Goal: Transaction & Acquisition: Purchase product/service

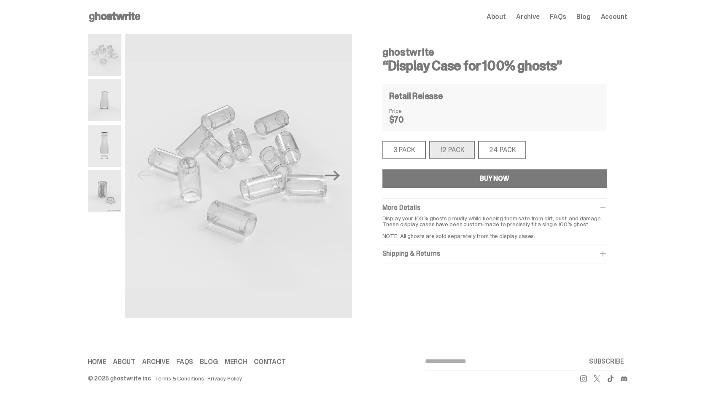
click at [506, 19] on span "About" at bounding box center [496, 16] width 19 height 7
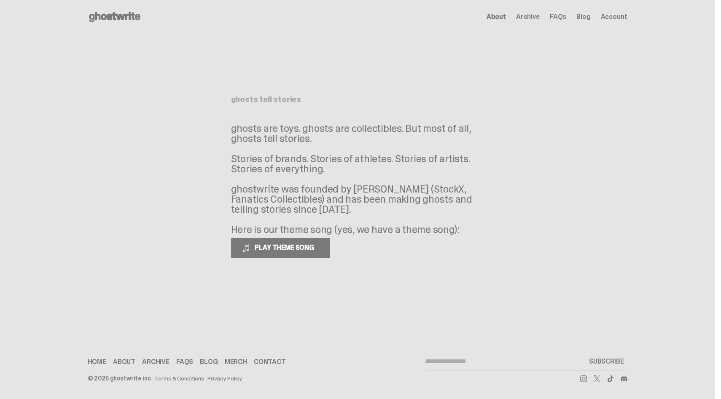
click at [136, 15] on use at bounding box center [114, 17] width 51 height 10
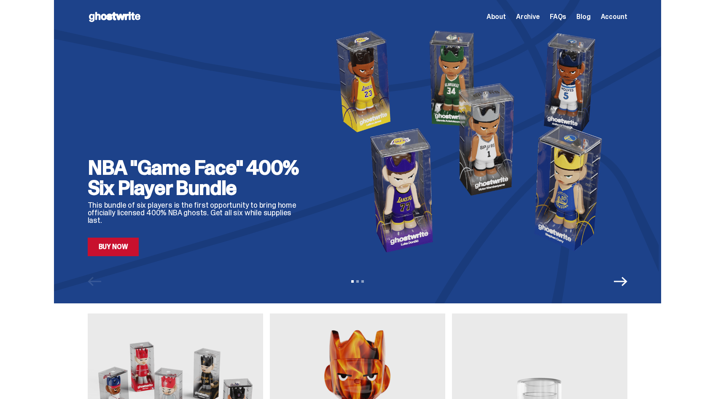
click at [110, 19] on use at bounding box center [114, 17] width 51 height 10
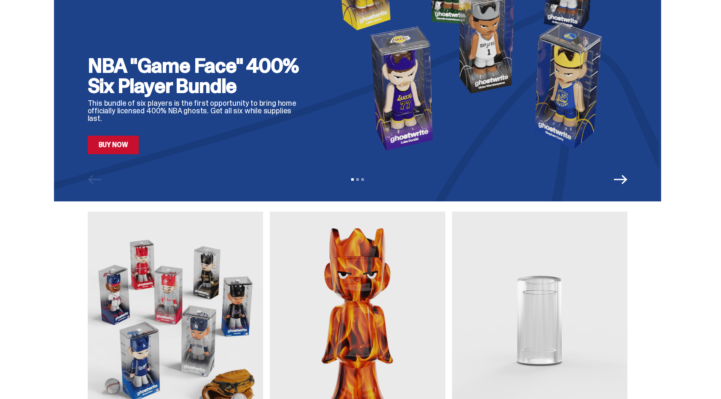
scroll to position [201, 0]
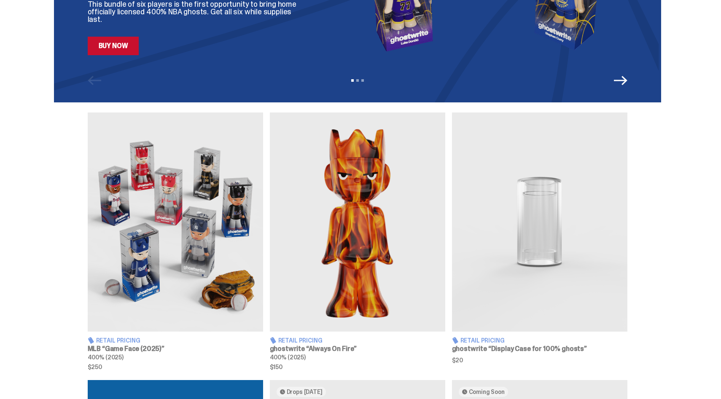
click at [550, 210] on img at bounding box center [539, 222] width 175 height 219
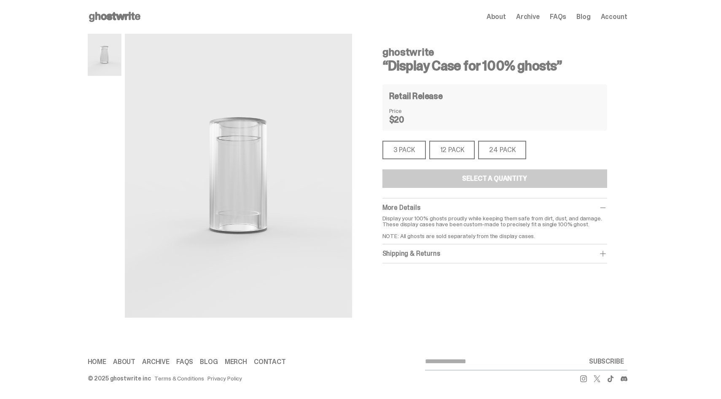
click at [457, 153] on div "12 PACK" at bounding box center [452, 150] width 46 height 19
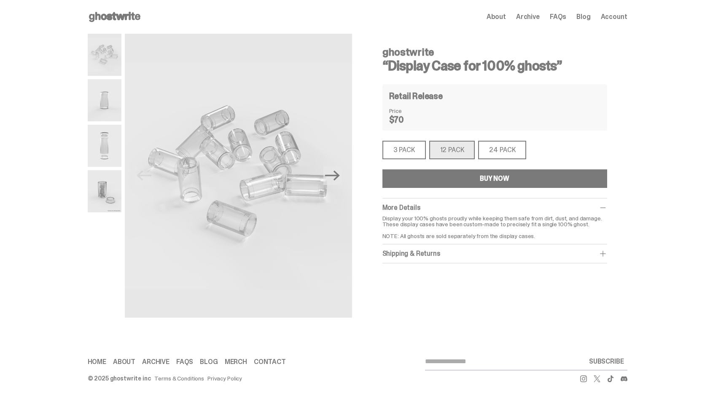
click at [458, 183] on button "BUY NOW" at bounding box center [495, 179] width 225 height 19
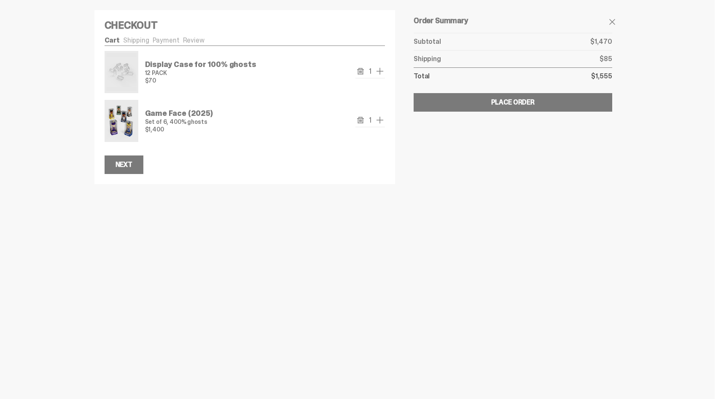
click at [146, 44] on link "Shipping" at bounding box center [136, 40] width 26 height 9
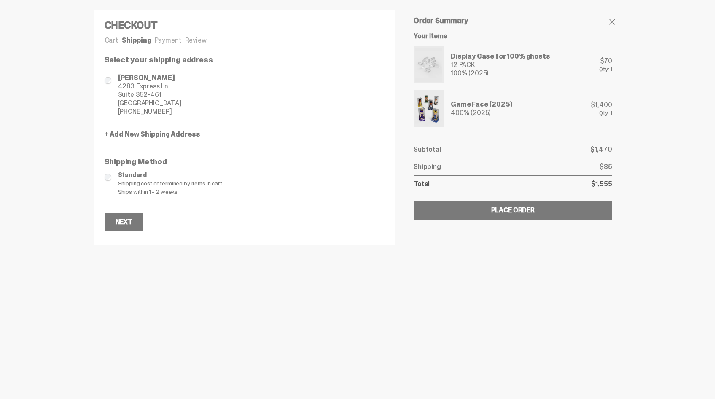
click at [127, 131] on link "+ Add New Shipping Address" at bounding box center [245, 134] width 281 height 7
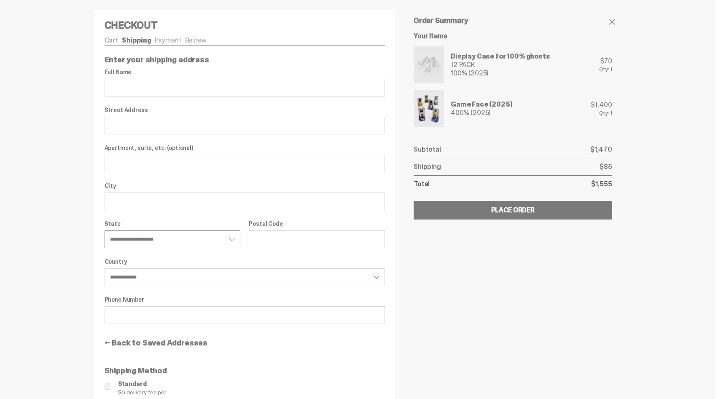
click at [129, 239] on select "**********" at bounding box center [173, 240] width 136 height 18
click at [132, 279] on select "**********" at bounding box center [245, 278] width 281 height 18
click at [108, 269] on select "**********" at bounding box center [245, 278] width 281 height 18
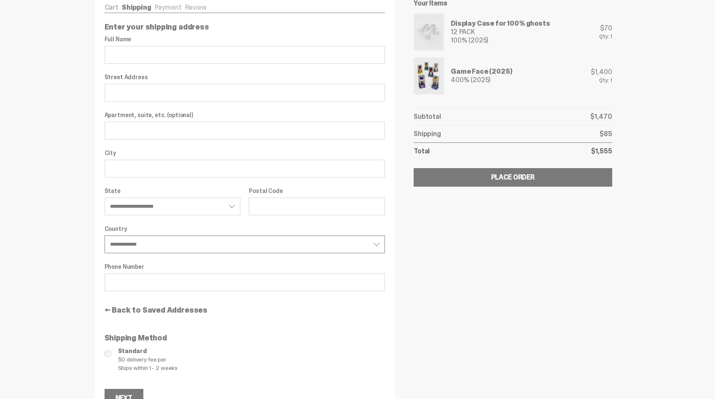
scroll to position [55, 0]
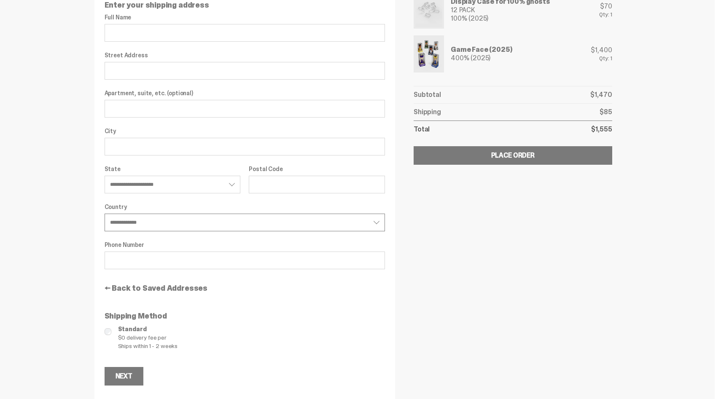
click at [172, 218] on select "**********" at bounding box center [245, 223] width 281 height 18
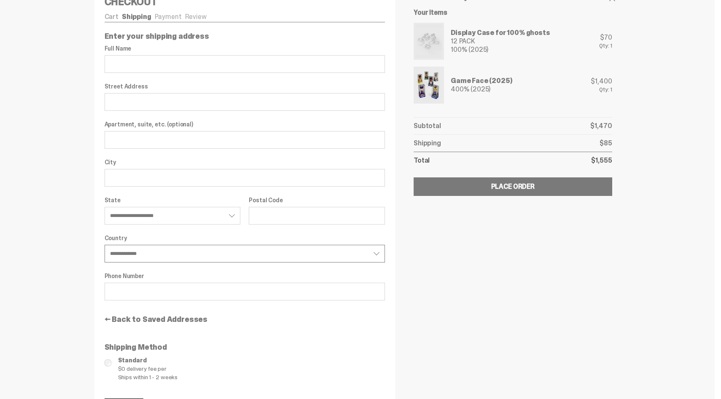
scroll to position [0, 0]
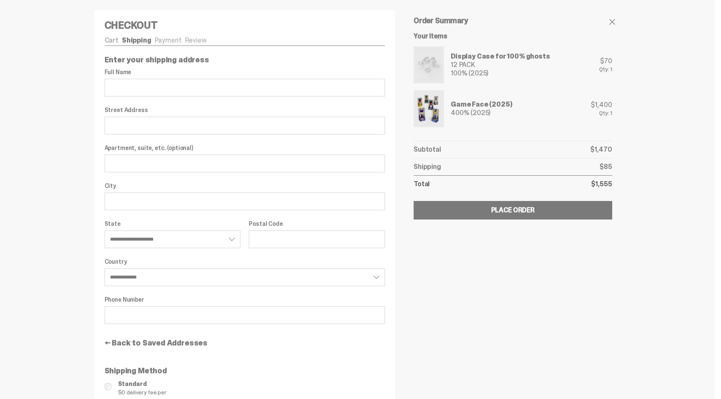
click at [115, 36] on link "Cart" at bounding box center [112, 40] width 14 height 9
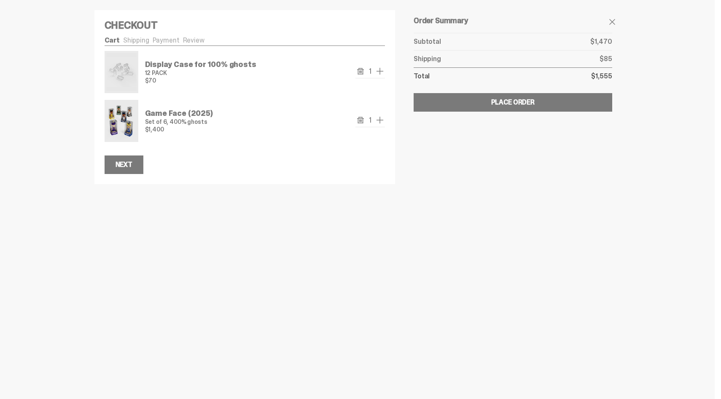
click at [162, 38] on link "Payment" at bounding box center [166, 40] width 27 height 9
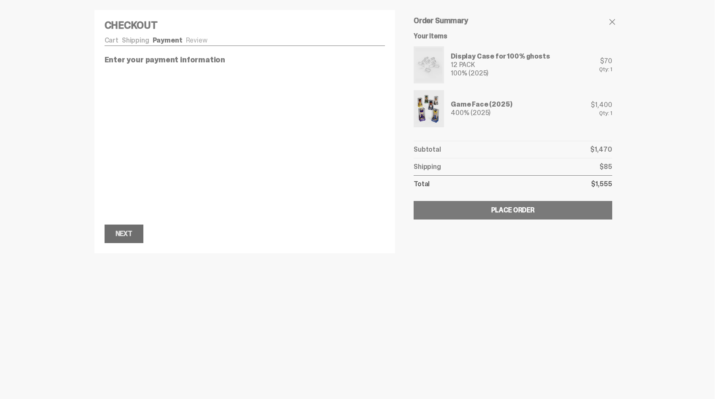
click at [132, 227] on button "Next Next" at bounding box center [124, 234] width 39 height 19
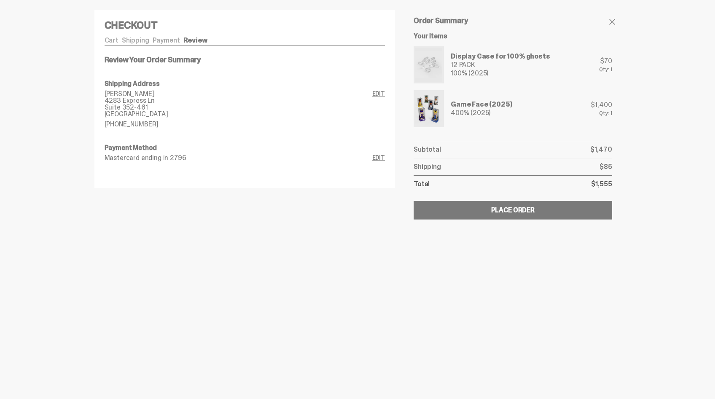
click at [382, 159] on link "Edit" at bounding box center [378, 158] width 13 height 7
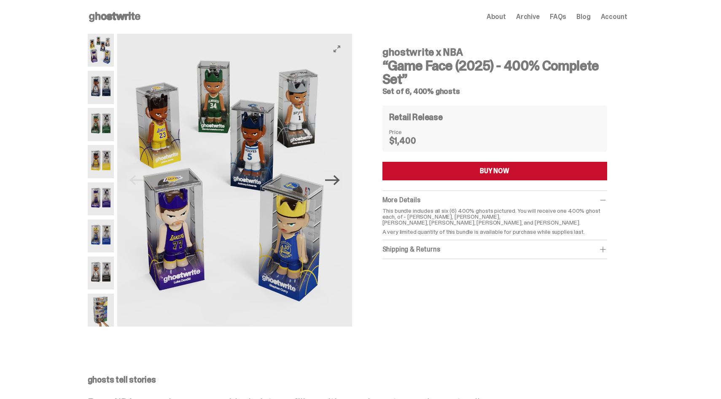
click at [338, 181] on icon "Next" at bounding box center [332, 180] width 15 height 15
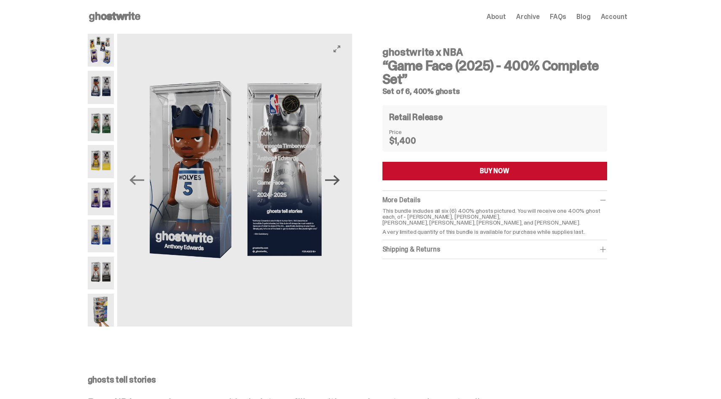
click at [338, 181] on icon "Next" at bounding box center [332, 180] width 15 height 15
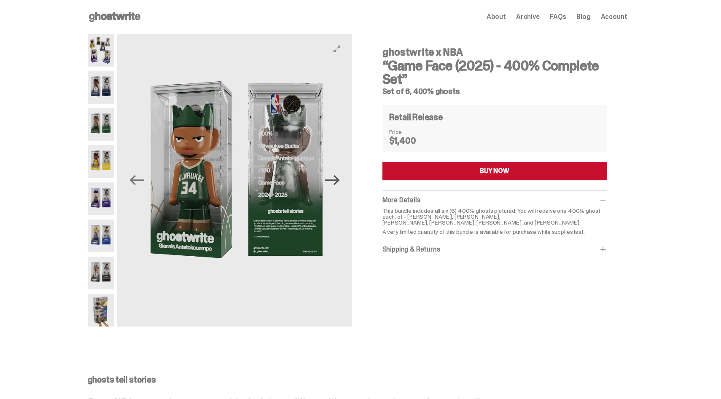
click at [338, 181] on icon "Next" at bounding box center [332, 180] width 15 height 15
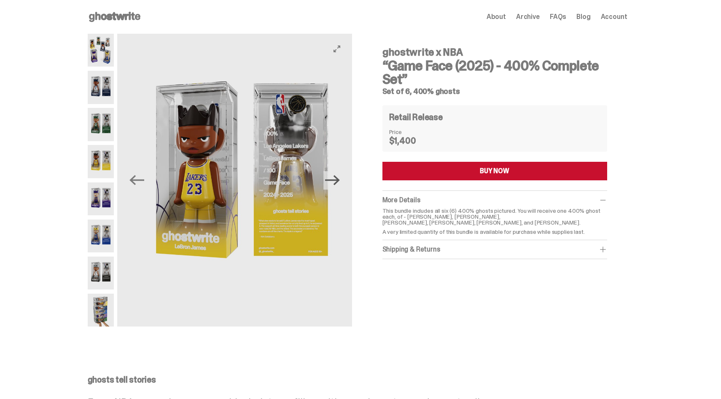
click at [338, 181] on icon "Next" at bounding box center [332, 180] width 15 height 15
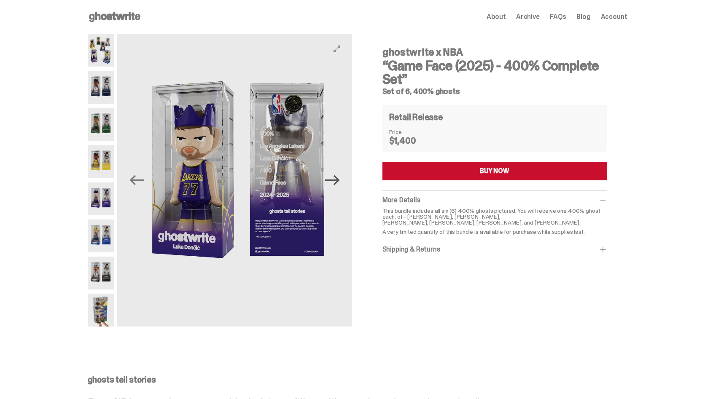
click at [338, 181] on icon "Next" at bounding box center [332, 180] width 15 height 15
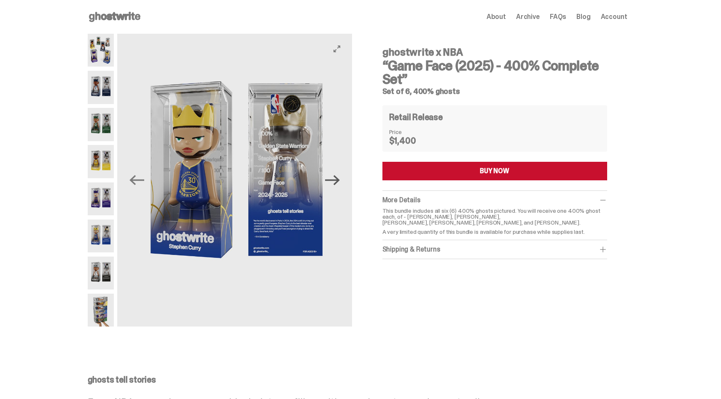
click at [338, 181] on icon "Next" at bounding box center [332, 180] width 15 height 15
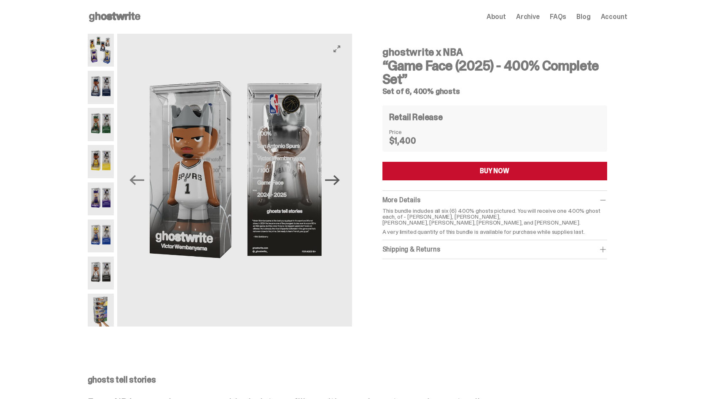
click at [338, 181] on icon "Next" at bounding box center [332, 180] width 15 height 15
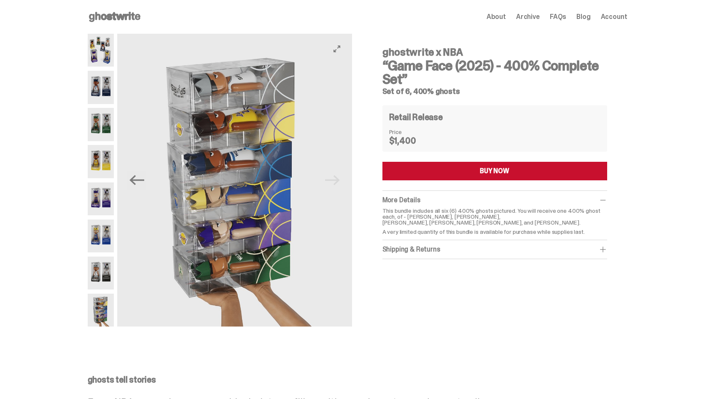
click at [338, 181] on img at bounding box center [234, 180] width 234 height 293
click at [136, 179] on icon "Previous" at bounding box center [136, 180] width 15 height 10
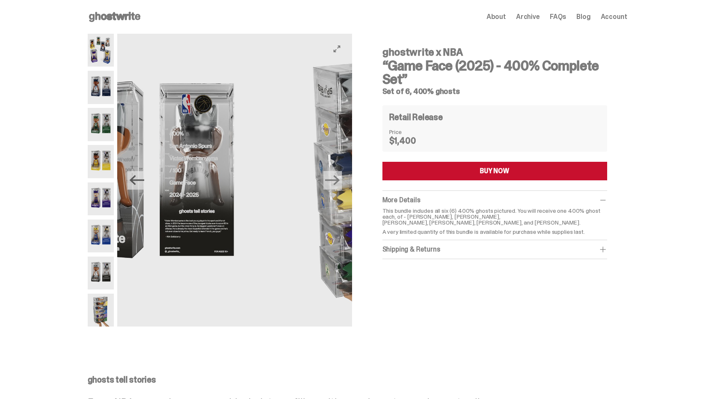
click at [136, 179] on icon "Previous" at bounding box center [136, 180] width 15 height 10
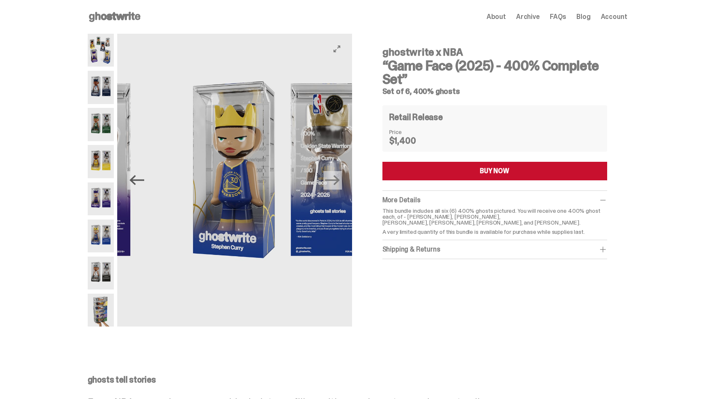
click at [136, 179] on icon "Previous" at bounding box center [136, 180] width 15 height 10
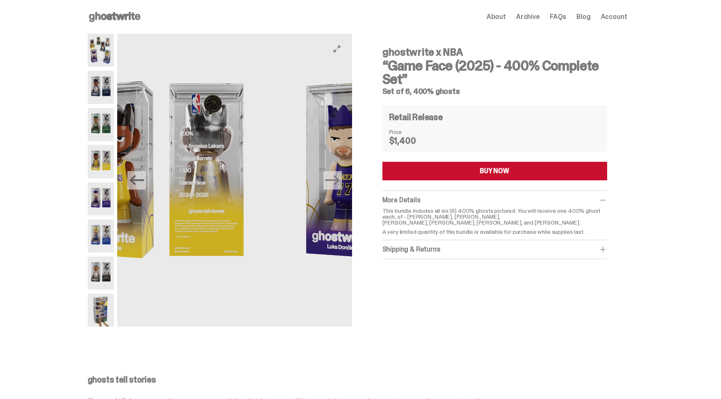
click at [136, 179] on icon "Previous" at bounding box center [136, 180] width 15 height 10
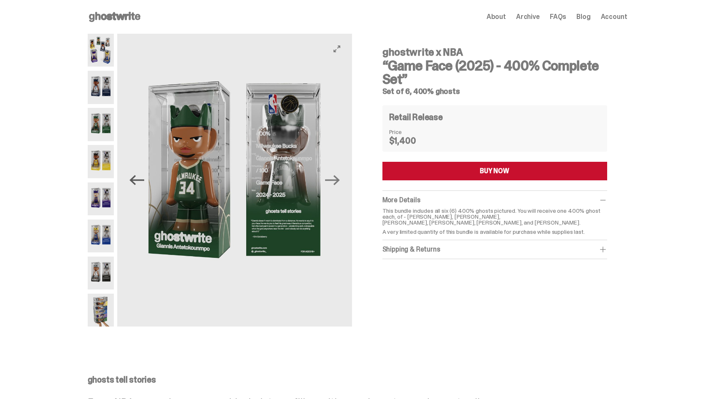
click at [136, 179] on icon "Previous" at bounding box center [136, 180] width 15 height 10
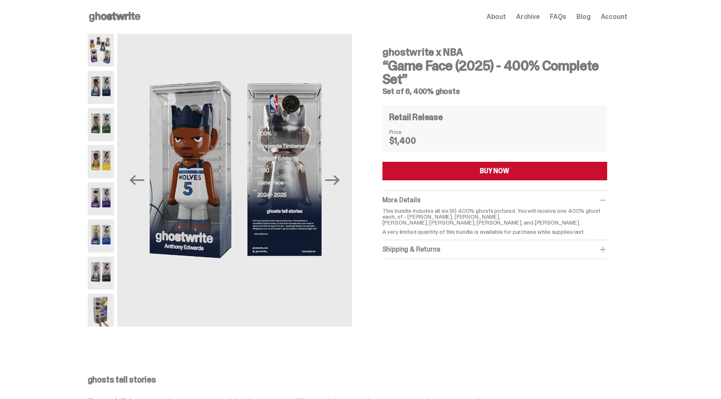
click at [102, 159] on img at bounding box center [101, 161] width 27 height 33
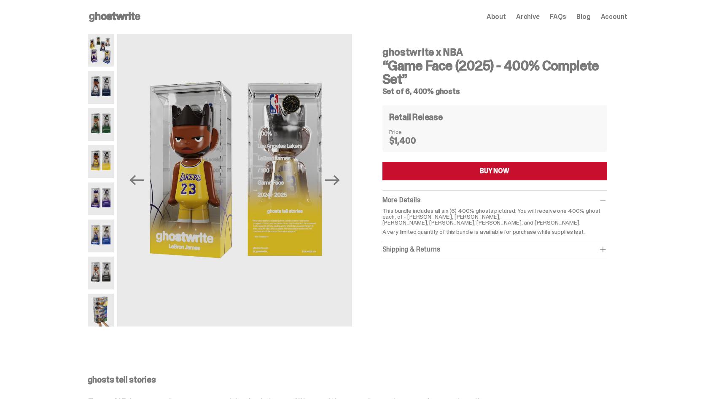
click at [104, 177] on img at bounding box center [101, 161] width 27 height 33
click at [99, 193] on img at bounding box center [101, 199] width 27 height 33
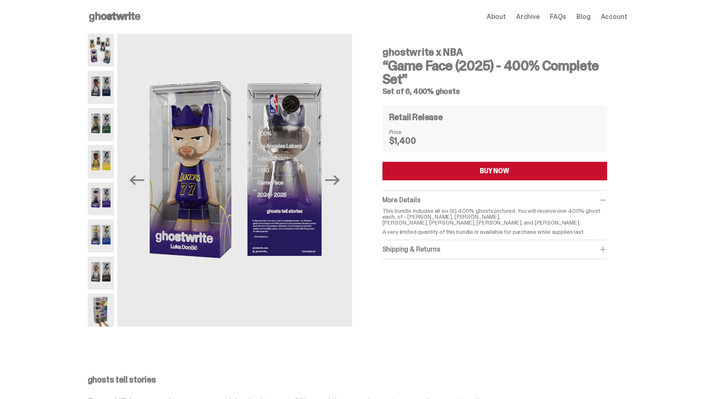
click at [101, 48] on img at bounding box center [101, 50] width 27 height 33
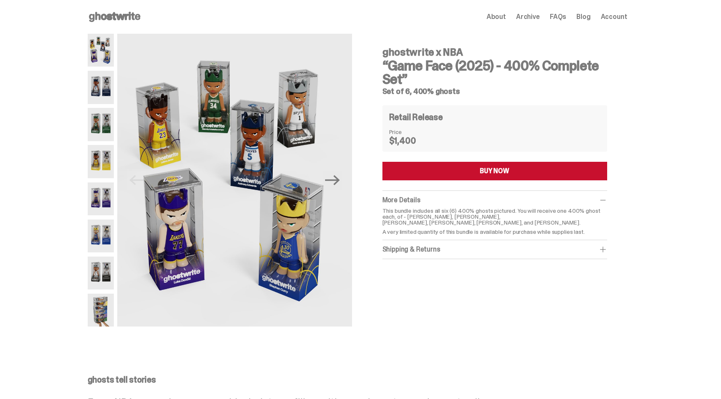
click at [109, 306] on img at bounding box center [101, 310] width 27 height 33
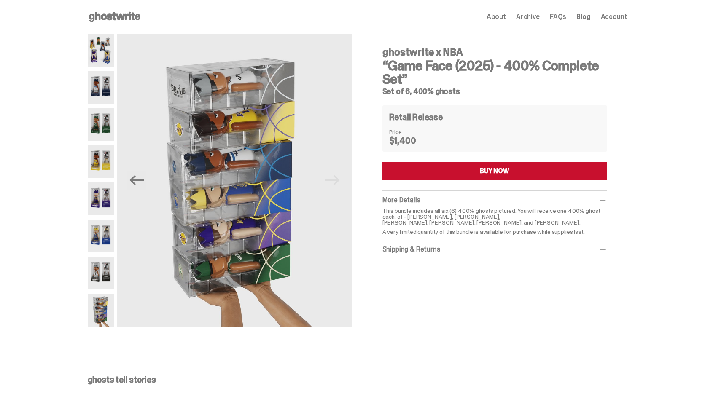
click at [113, 58] on img at bounding box center [101, 50] width 27 height 33
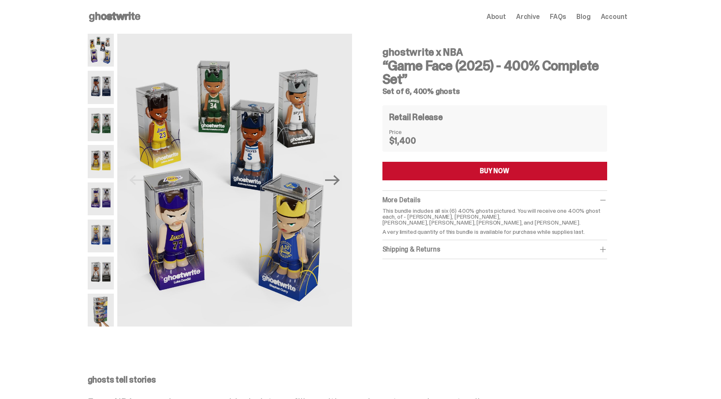
click at [423, 171] on button "BUY NOW" at bounding box center [495, 171] width 225 height 19
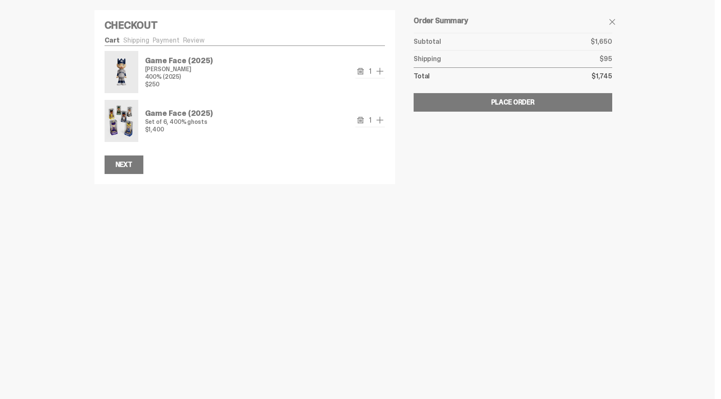
click at [363, 72] on use "remove" at bounding box center [360, 71] width 7 height 6
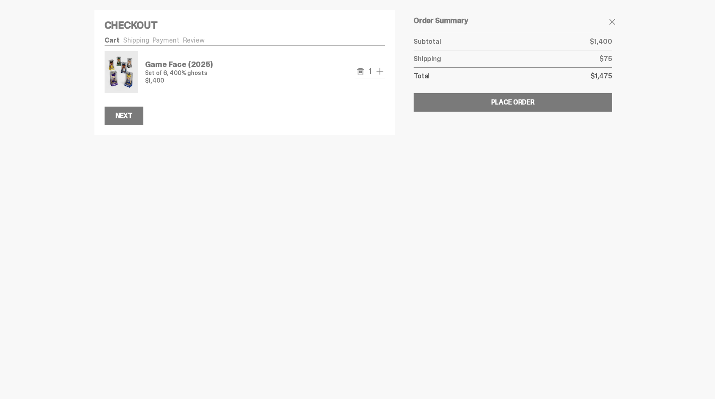
click at [385, 150] on div at bounding box center [360, 199] width 721 height 399
click at [501, 106] on div "Place Order" at bounding box center [512, 102] width 43 height 7
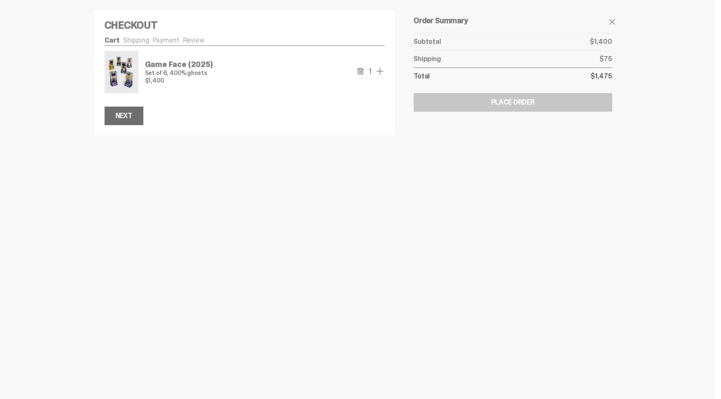
click at [132, 114] on div "Next" at bounding box center [124, 116] width 17 height 7
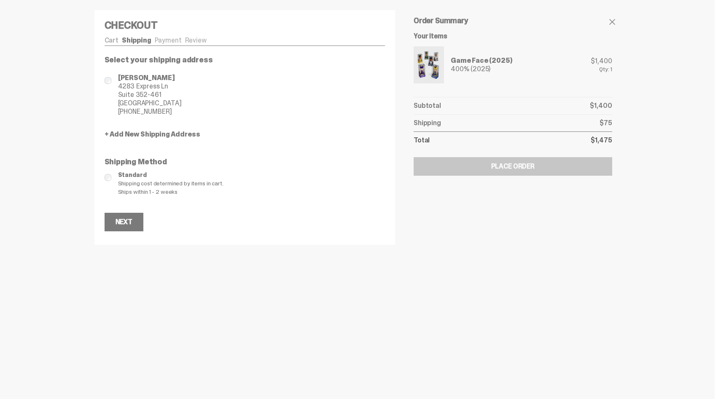
click at [118, 40] on link "Cart" at bounding box center [112, 40] width 14 height 9
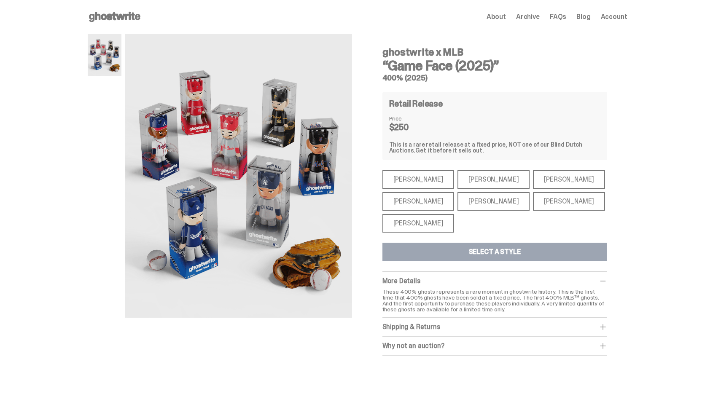
click at [418, 205] on div "Aaron Judge" at bounding box center [419, 201] width 72 height 19
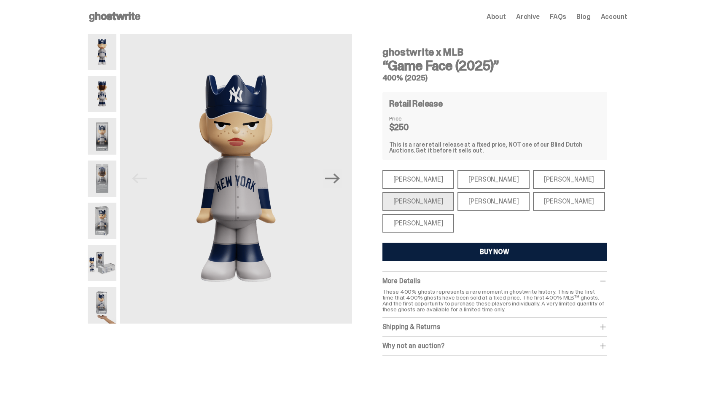
click at [415, 226] on div "Shohei Ohtani" at bounding box center [419, 223] width 72 height 19
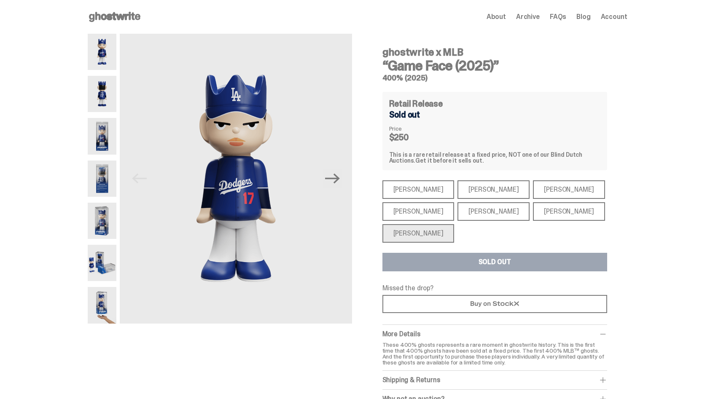
click at [431, 187] on div "Mike Trout" at bounding box center [419, 189] width 72 height 19
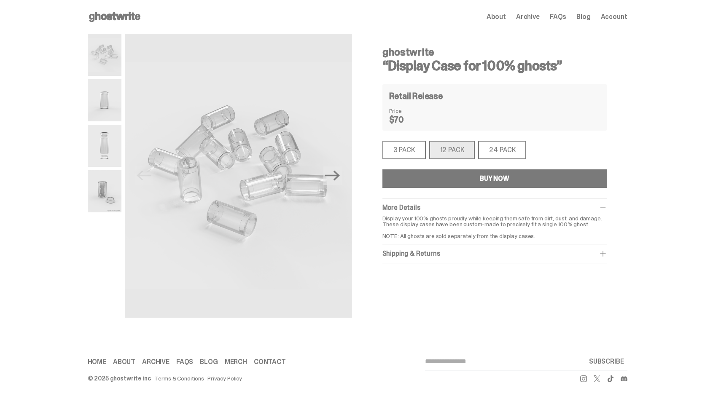
click at [504, 16] on span "About" at bounding box center [496, 16] width 19 height 7
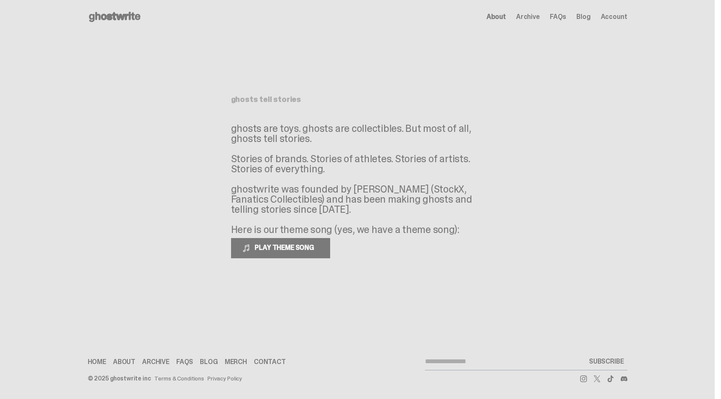
click at [590, 15] on link "Blog" at bounding box center [583, 16] width 14 height 7
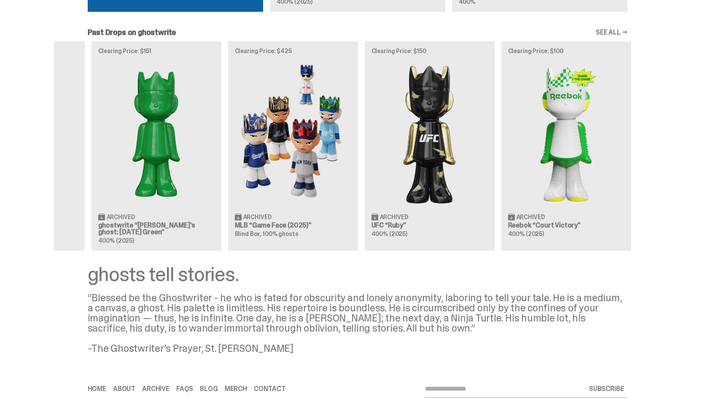
scroll to position [0, 273]
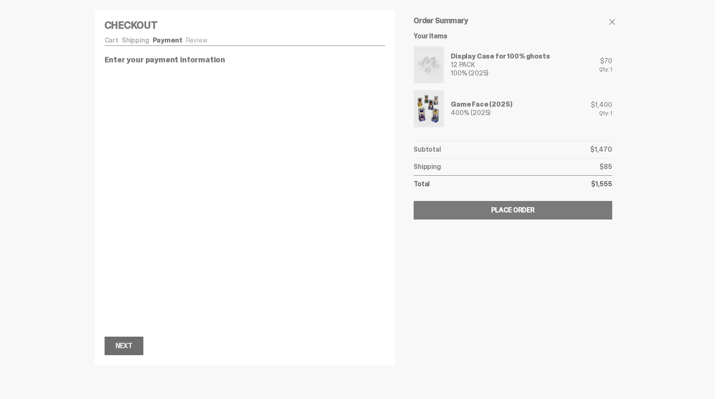
click at [121, 348] on div "Next" at bounding box center [124, 346] width 17 height 7
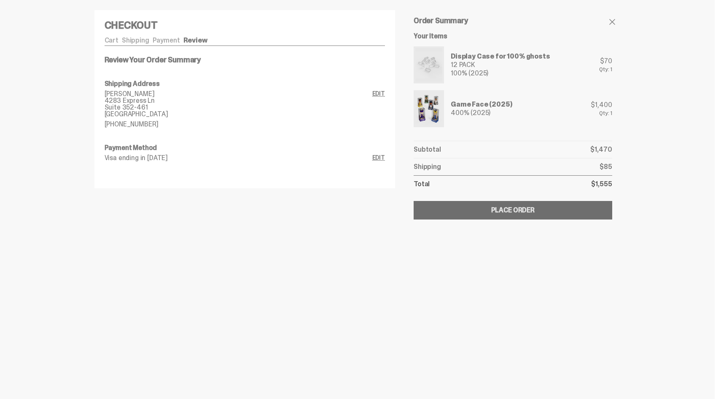
click at [538, 207] on button "Submitting Order Place Order" at bounding box center [513, 210] width 198 height 19
click at [473, 210] on button "Submitting Order Place Order" at bounding box center [513, 210] width 198 height 19
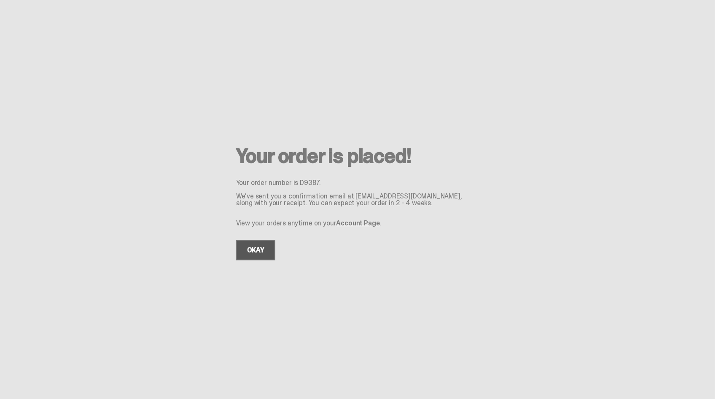
click at [264, 252] on link "OKAY" at bounding box center [255, 250] width 39 height 21
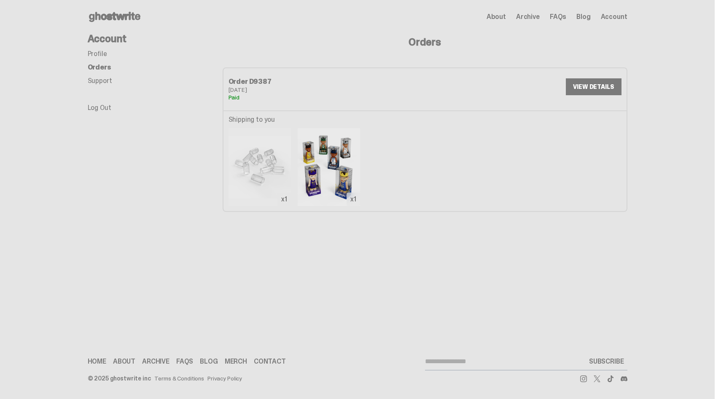
click at [101, 70] on link "Orders" at bounding box center [100, 67] width 24 height 9
click at [594, 87] on link "VIEW DETAILS" at bounding box center [593, 86] width 55 height 17
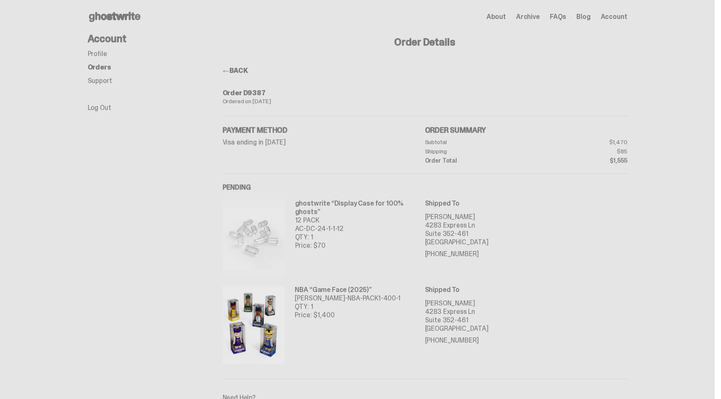
click at [100, 80] on link "Support" at bounding box center [100, 80] width 24 height 9
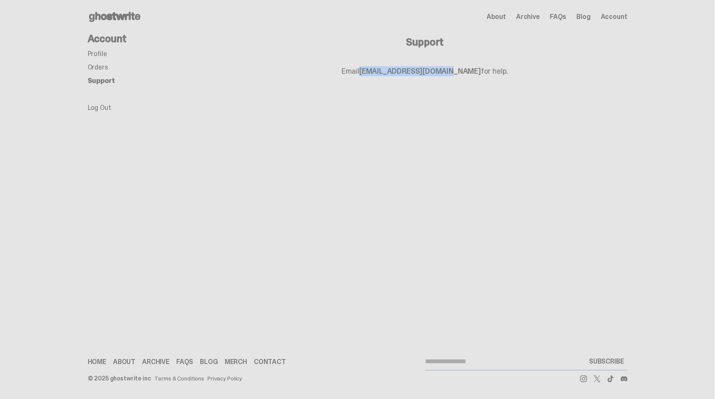
drag, startPoint x: 467, startPoint y: 72, endPoint x: 381, endPoint y: 70, distance: 86.1
click at [381, 70] on p "Email support@ghostwrite.com for help." at bounding box center [425, 71] width 405 height 8
copy link "support@ghostwrite.com"
